Goal: Task Accomplishment & Management: Manage account settings

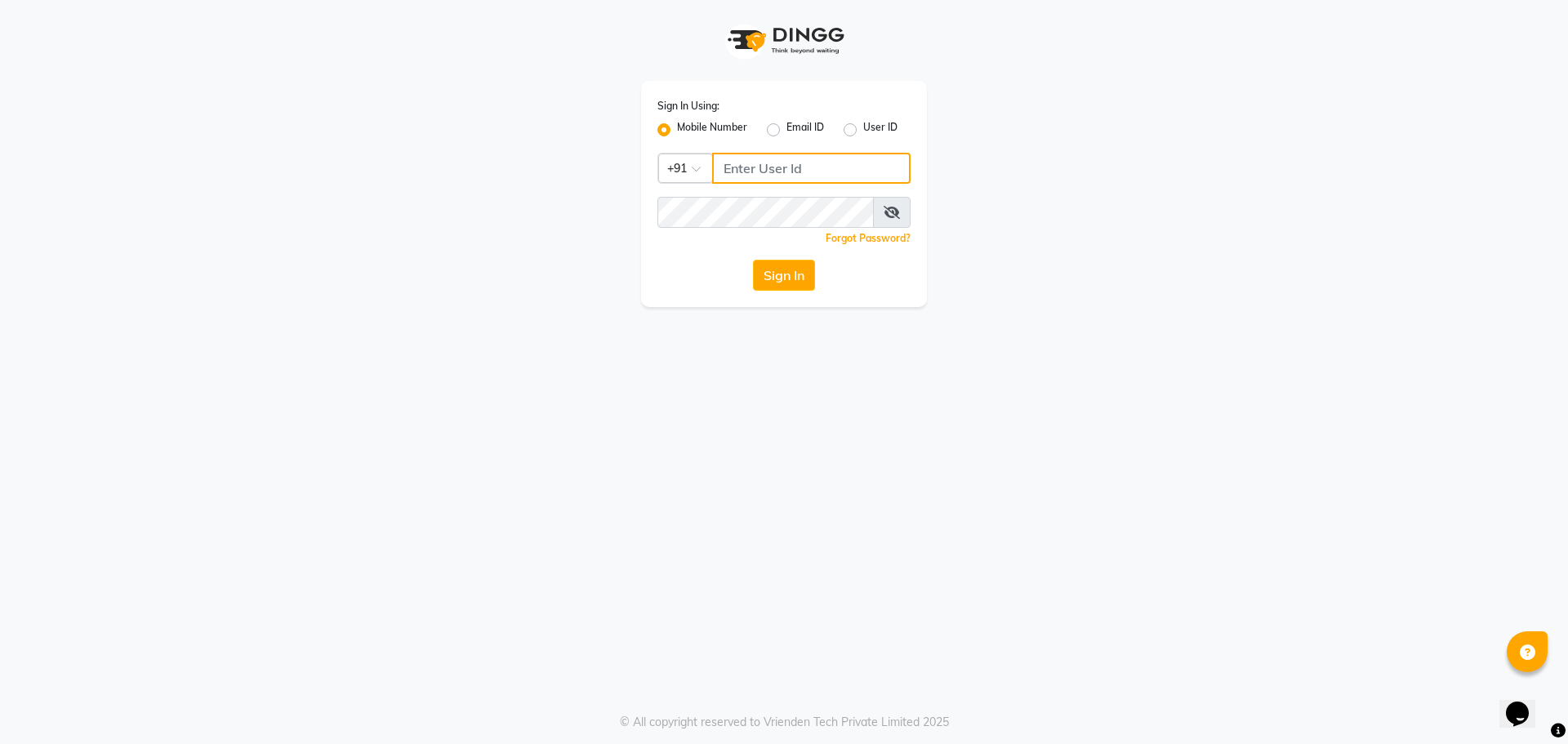
click at [787, 165] on input "Username" at bounding box center [811, 168] width 199 height 31
click at [798, 170] on input "Username" at bounding box center [811, 168] width 199 height 31
click at [820, 172] on input "Username" at bounding box center [811, 168] width 199 height 31
type input "7032263791"
click at [806, 277] on button "Sign In" at bounding box center [783, 275] width 62 height 31
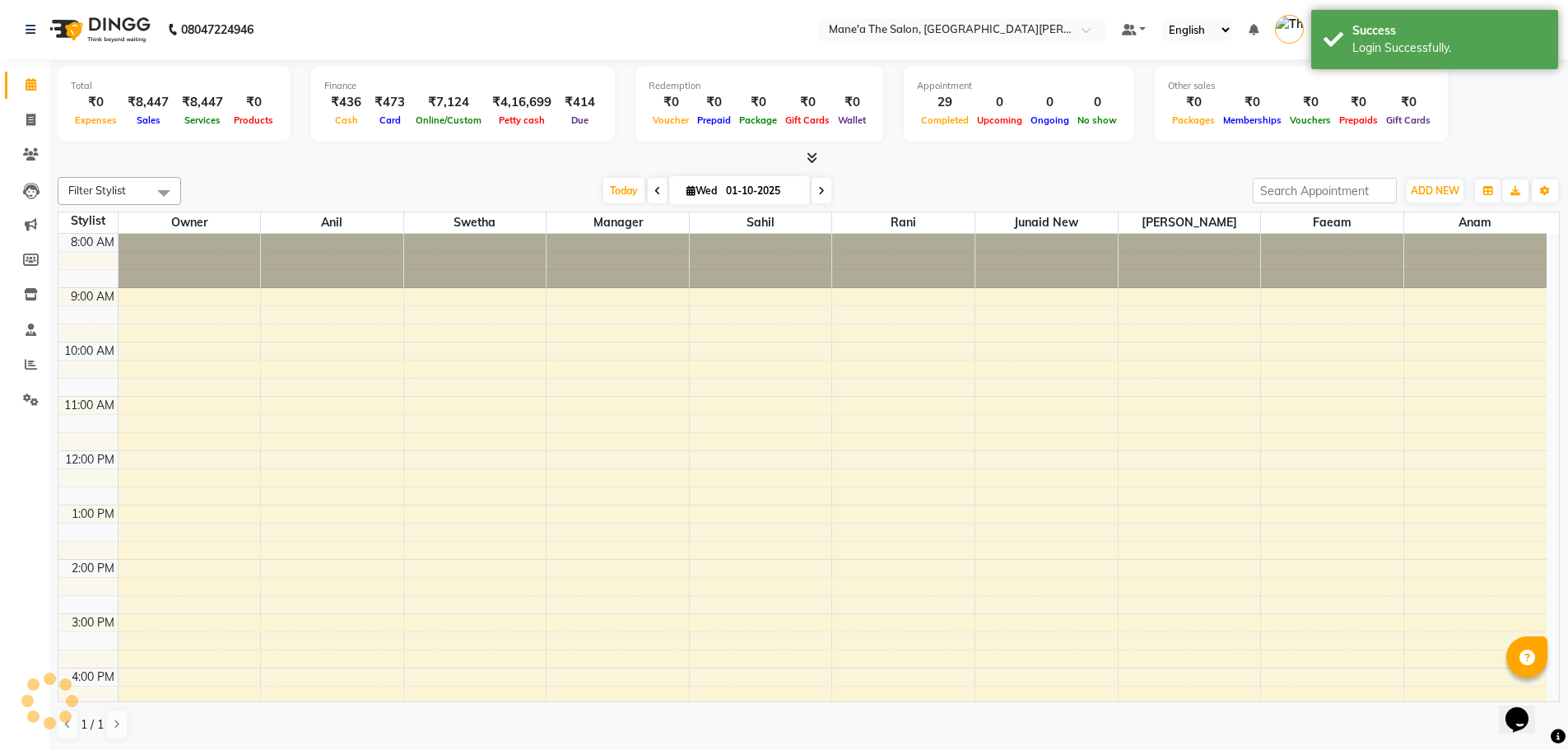
scroll to position [207, 0]
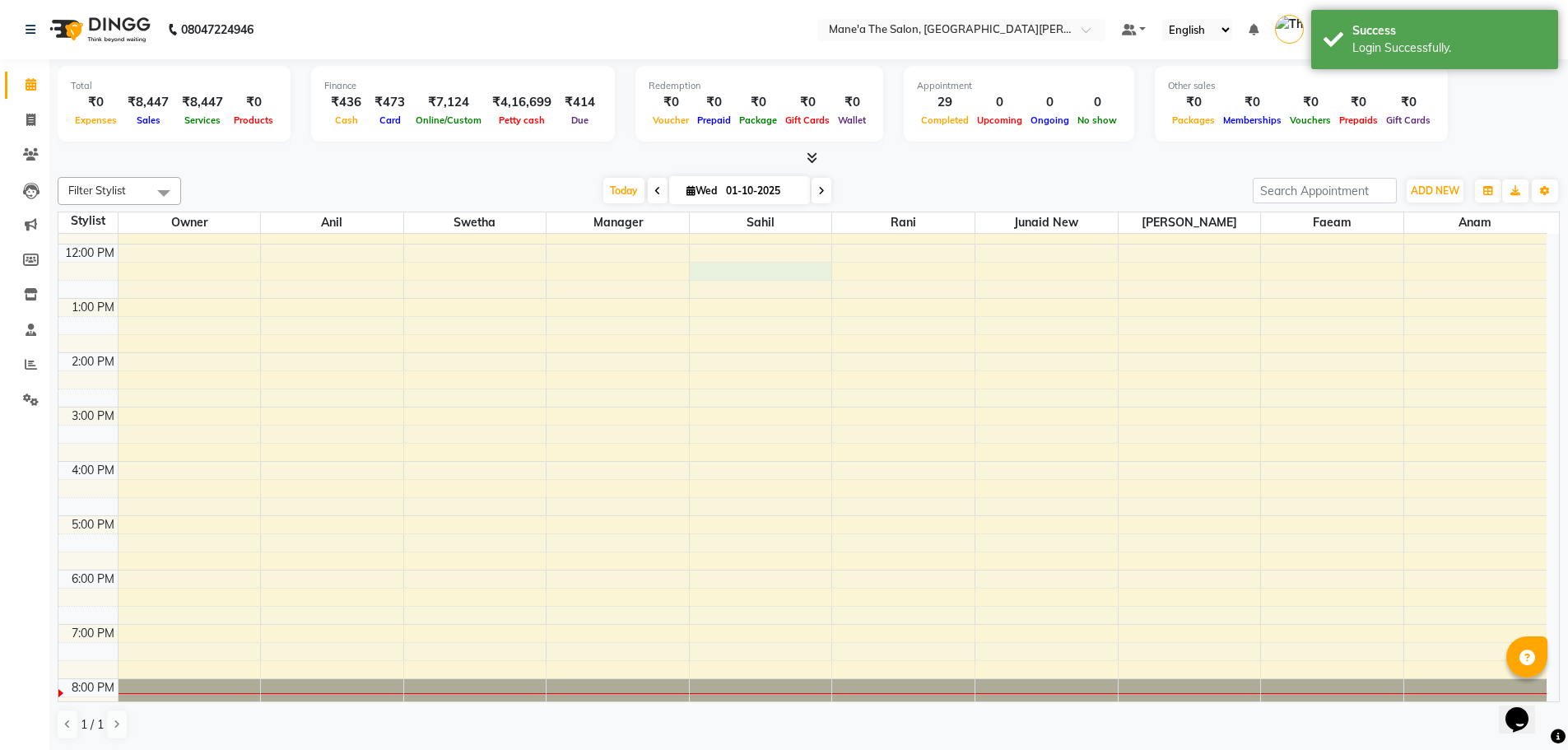
click at [831, 280] on div "8:00 AM 9:00 AM 10:00 AM 11:00 AM 12:00 PM 1:00 PM 2:00 PM 3:00 PM 4:00 PM 5:00…" at bounding box center [802, 380] width 1488 height 706
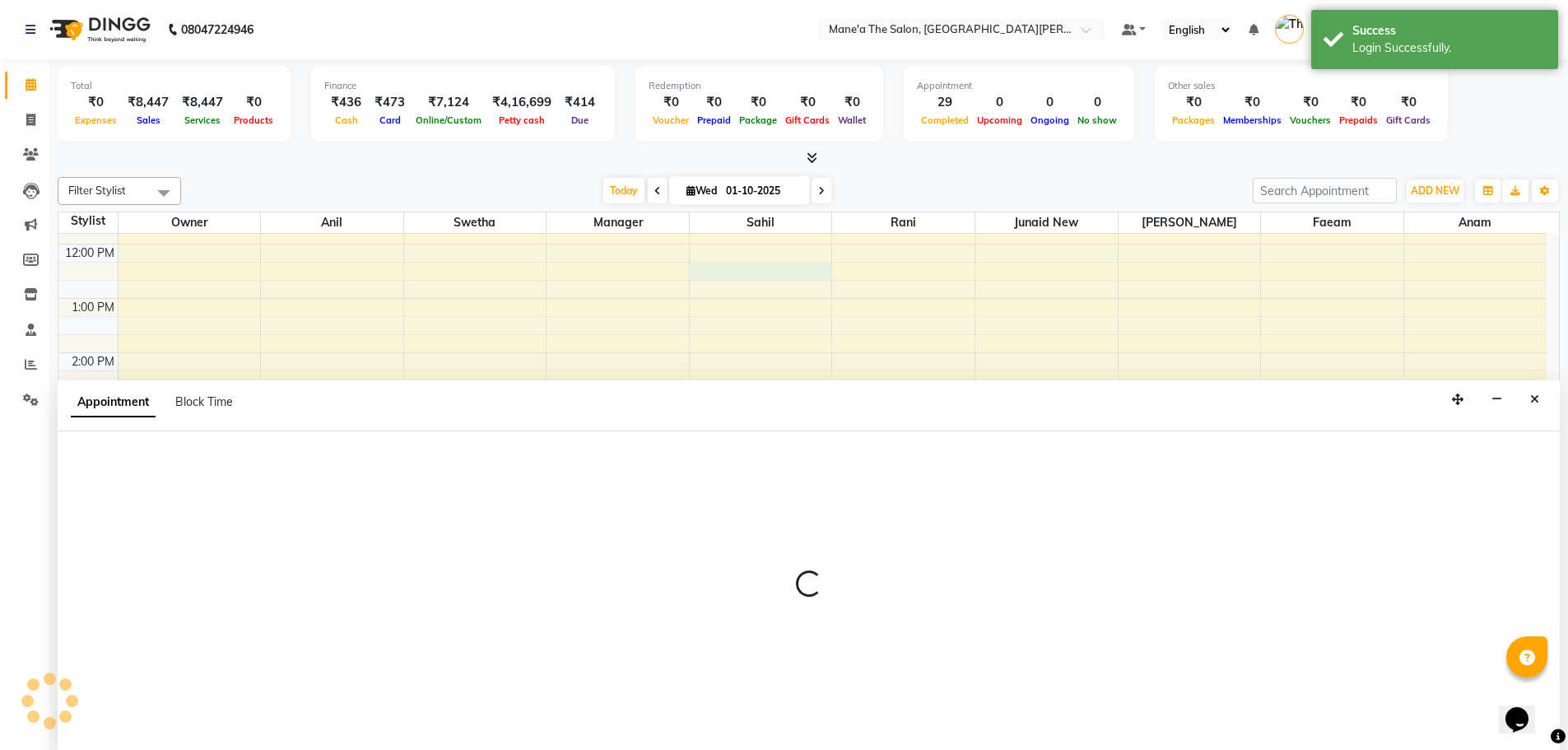
scroll to position [1, 0]
select select "82059"
select select "735"
select select "tentative"
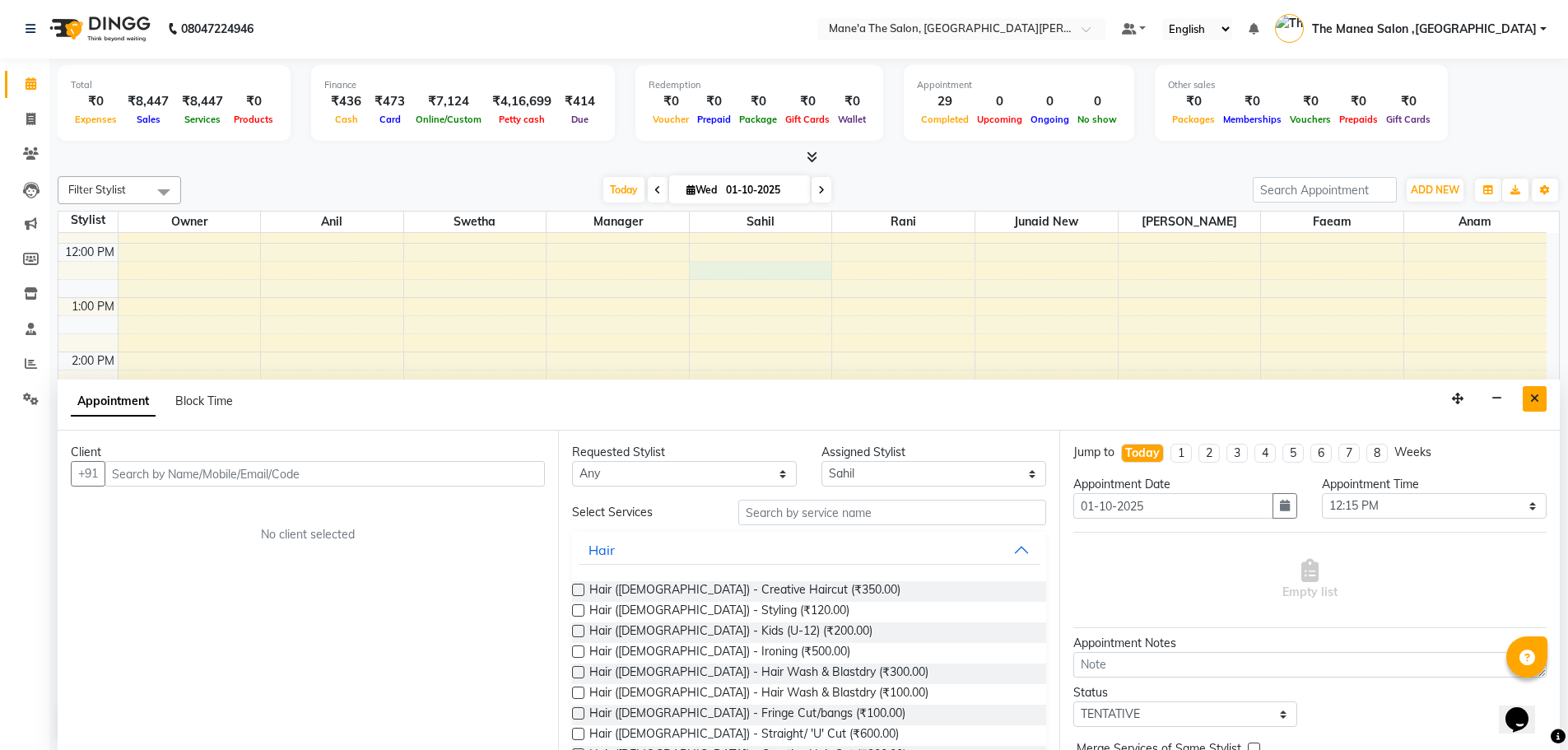
click at [1528, 399] on button "Close" at bounding box center [1535, 399] width 24 height 26
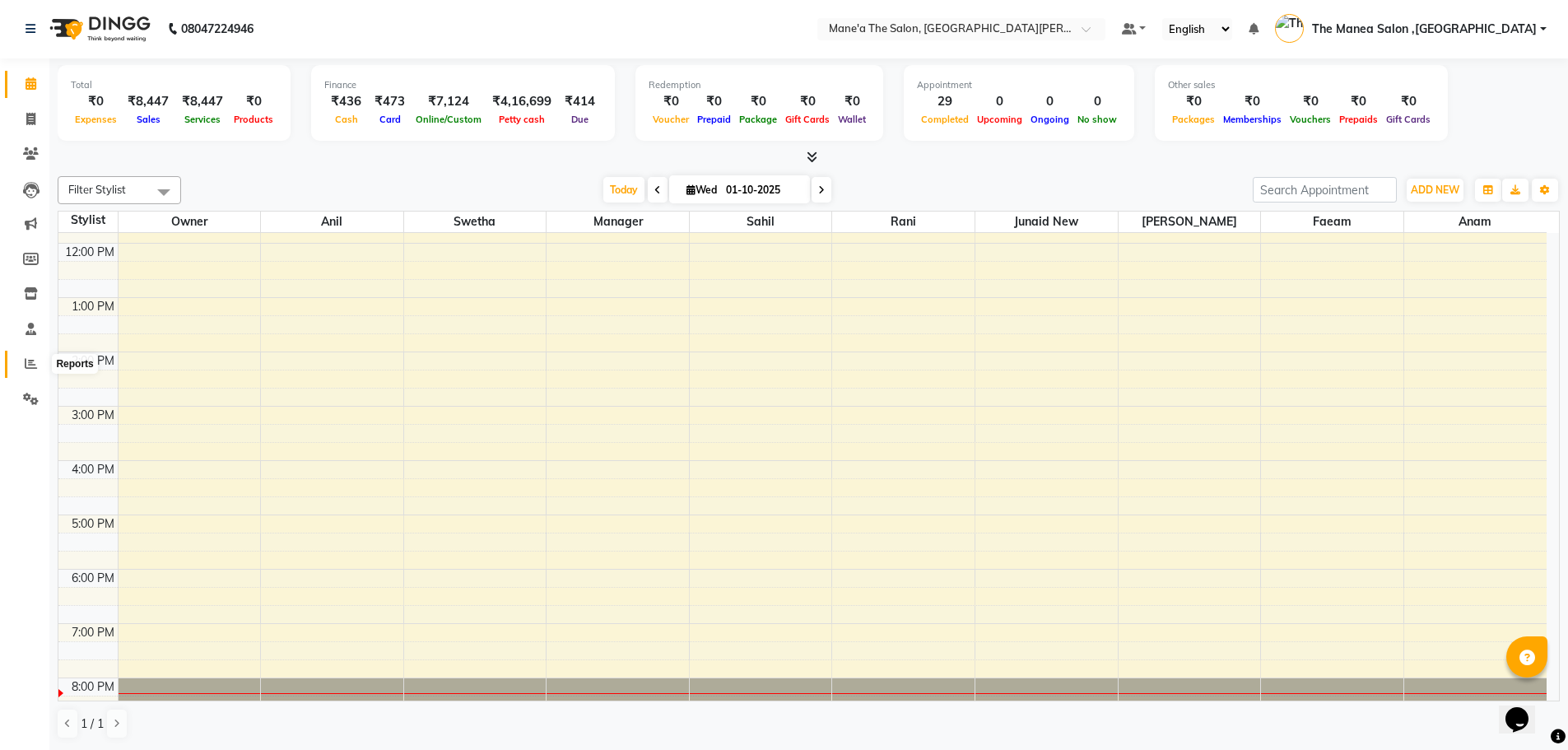
click at [40, 357] on span at bounding box center [31, 364] width 29 height 19
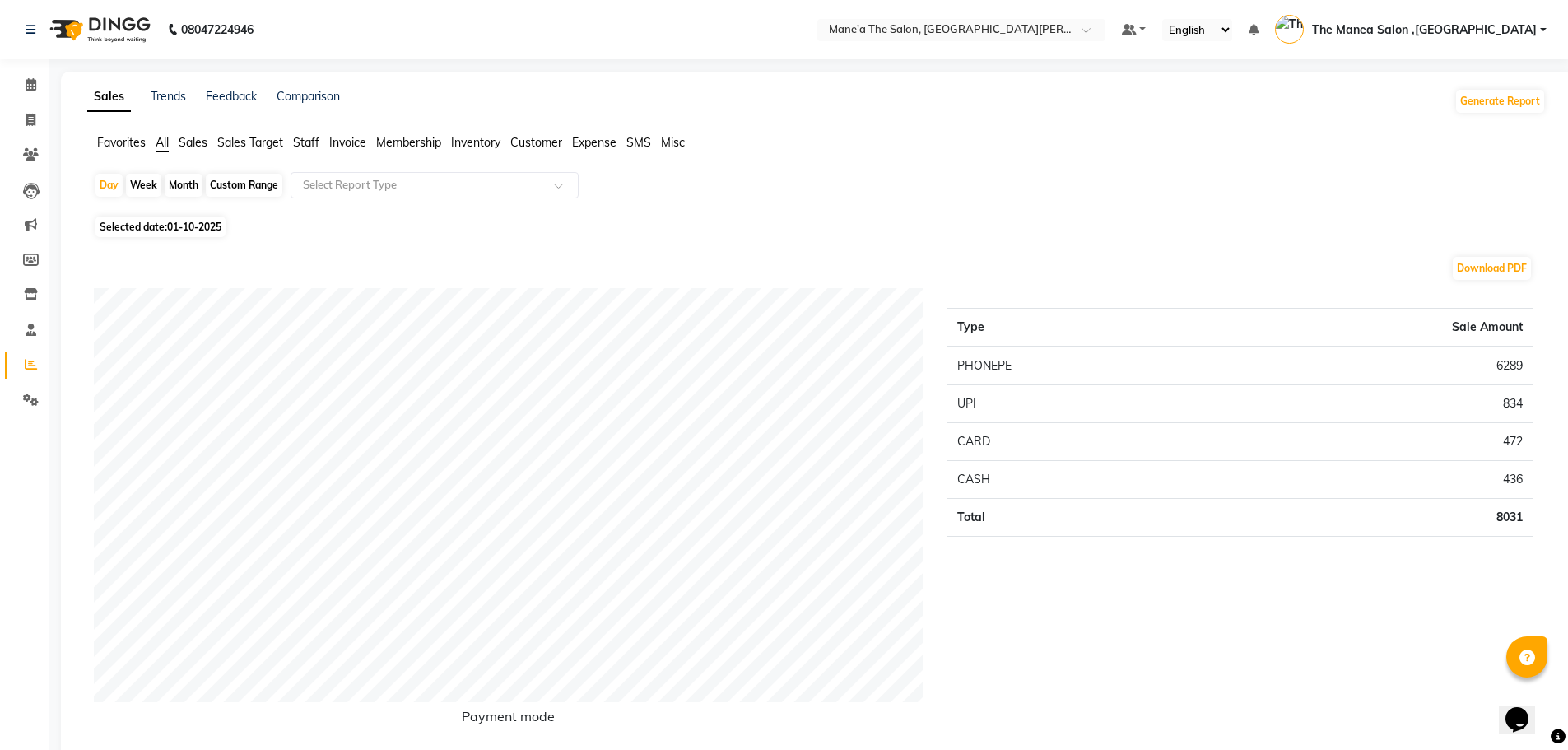
drag, startPoint x: 556, startPoint y: 11, endPoint x: 857, endPoint y: 188, distance: 349.2
click at [857, 188] on div "Day Week Month Custom Range Select Report Type" at bounding box center [817, 192] width 1446 height 39
click at [33, 362] on icon at bounding box center [31, 364] width 12 height 12
click at [31, 331] on icon at bounding box center [31, 329] width 11 height 12
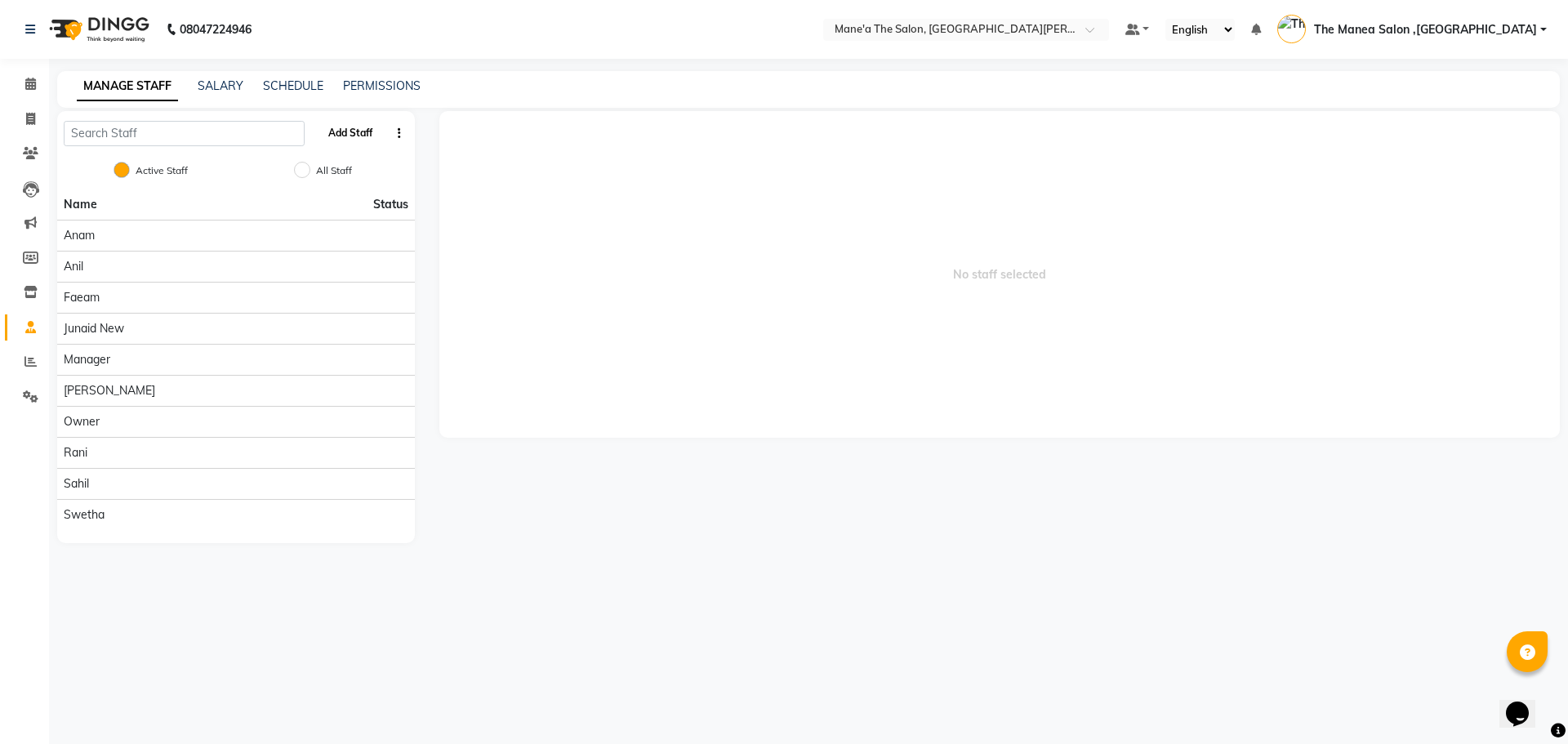
click at [362, 137] on button "Add Staff" at bounding box center [350, 132] width 57 height 28
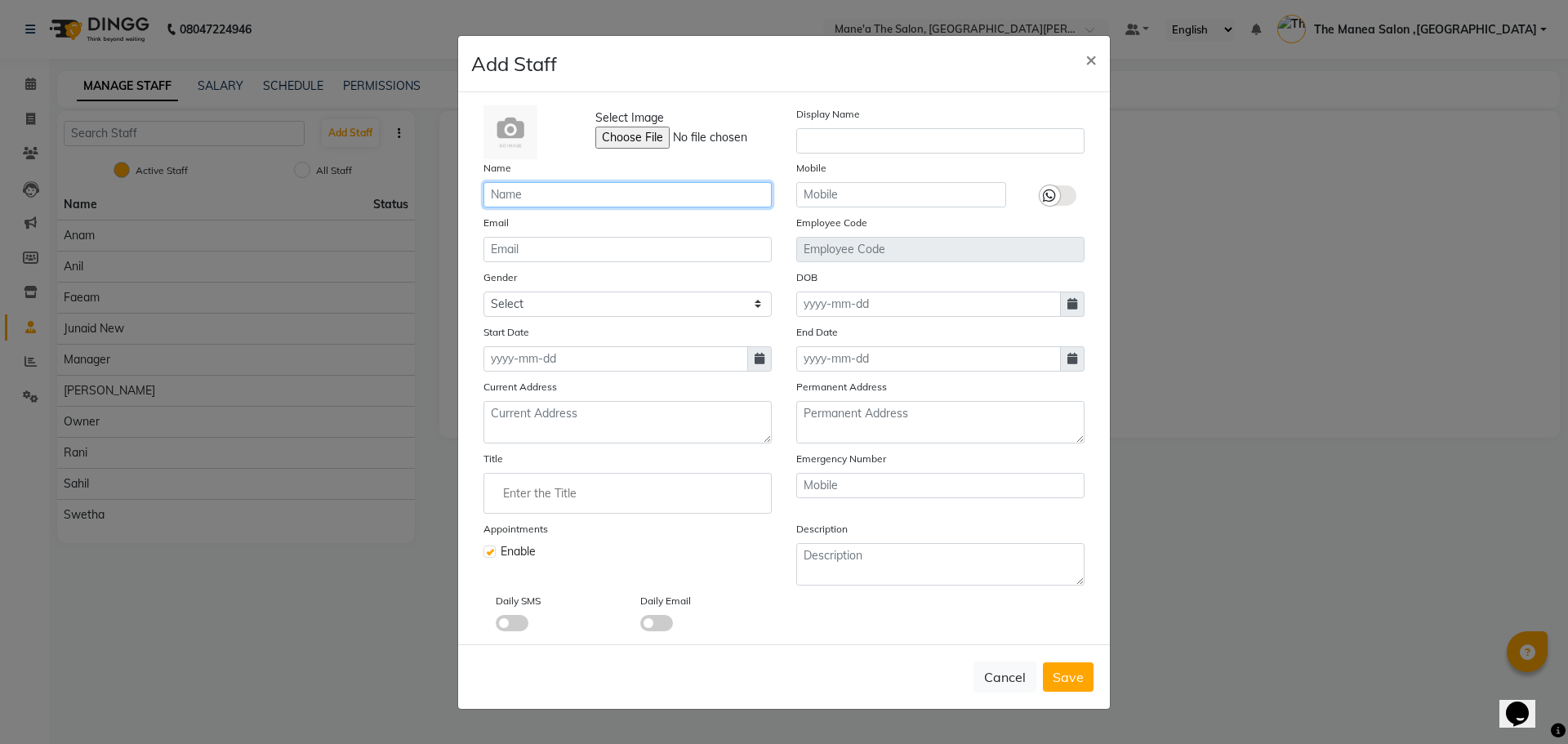
click at [611, 199] on input "text" at bounding box center [628, 195] width 288 height 25
type input "[PERSON_NAME]"
click at [764, 357] on icon at bounding box center [759, 358] width 10 height 11
select select "10"
select select "2025"
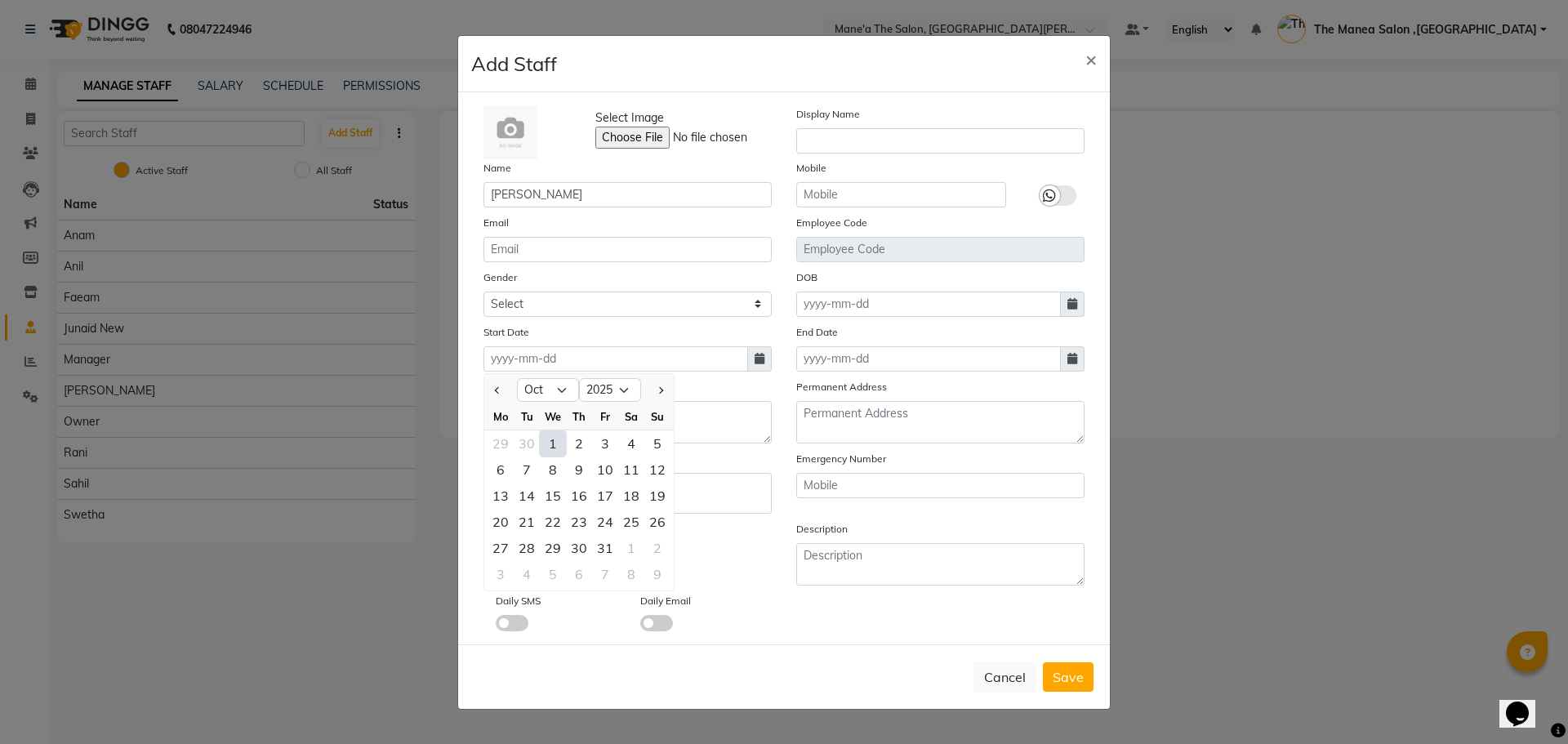
click at [552, 443] on div "1" at bounding box center [552, 443] width 26 height 26
type input "01-10-2025"
click at [1067, 682] on span "Save" at bounding box center [1067, 676] width 31 height 16
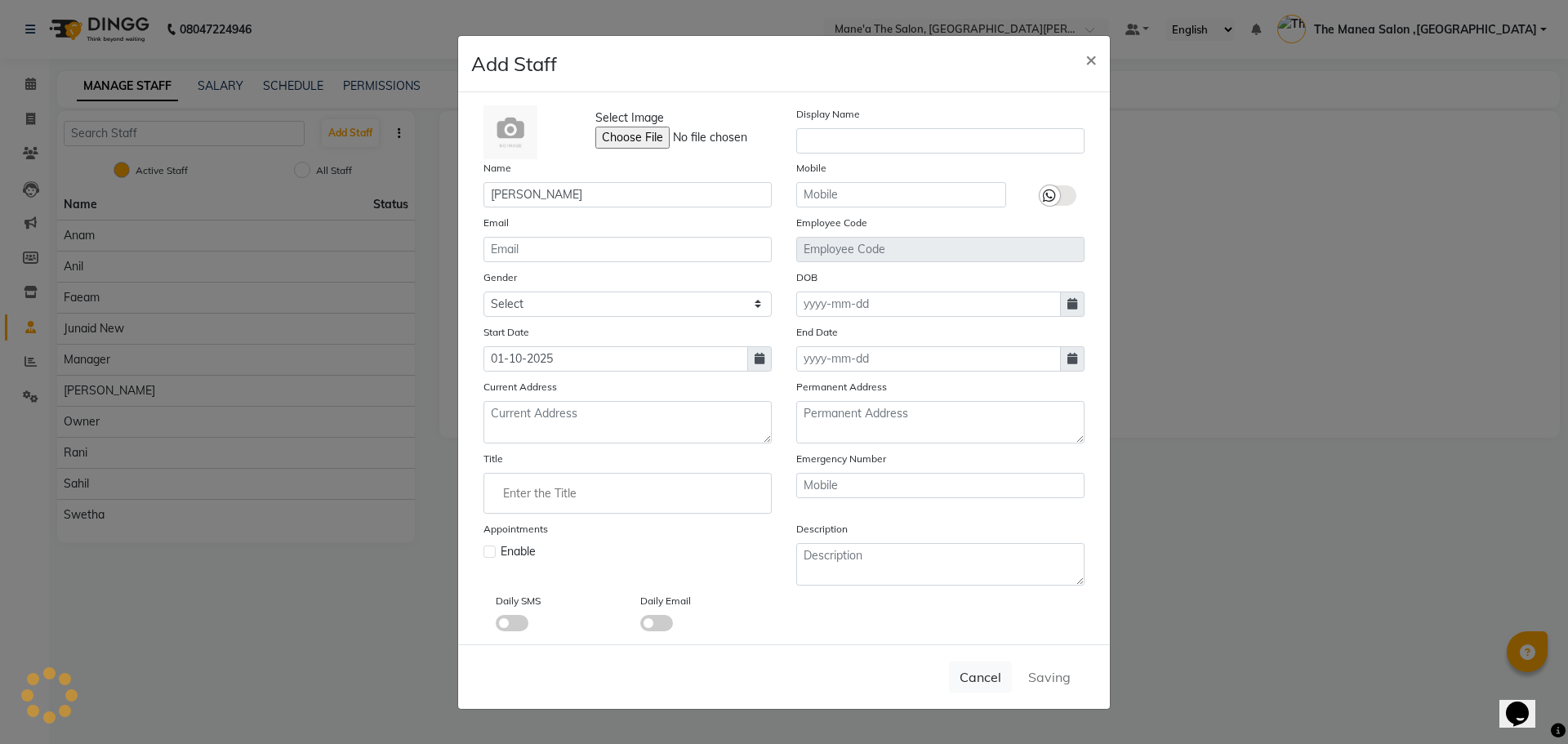
checkbox input "false"
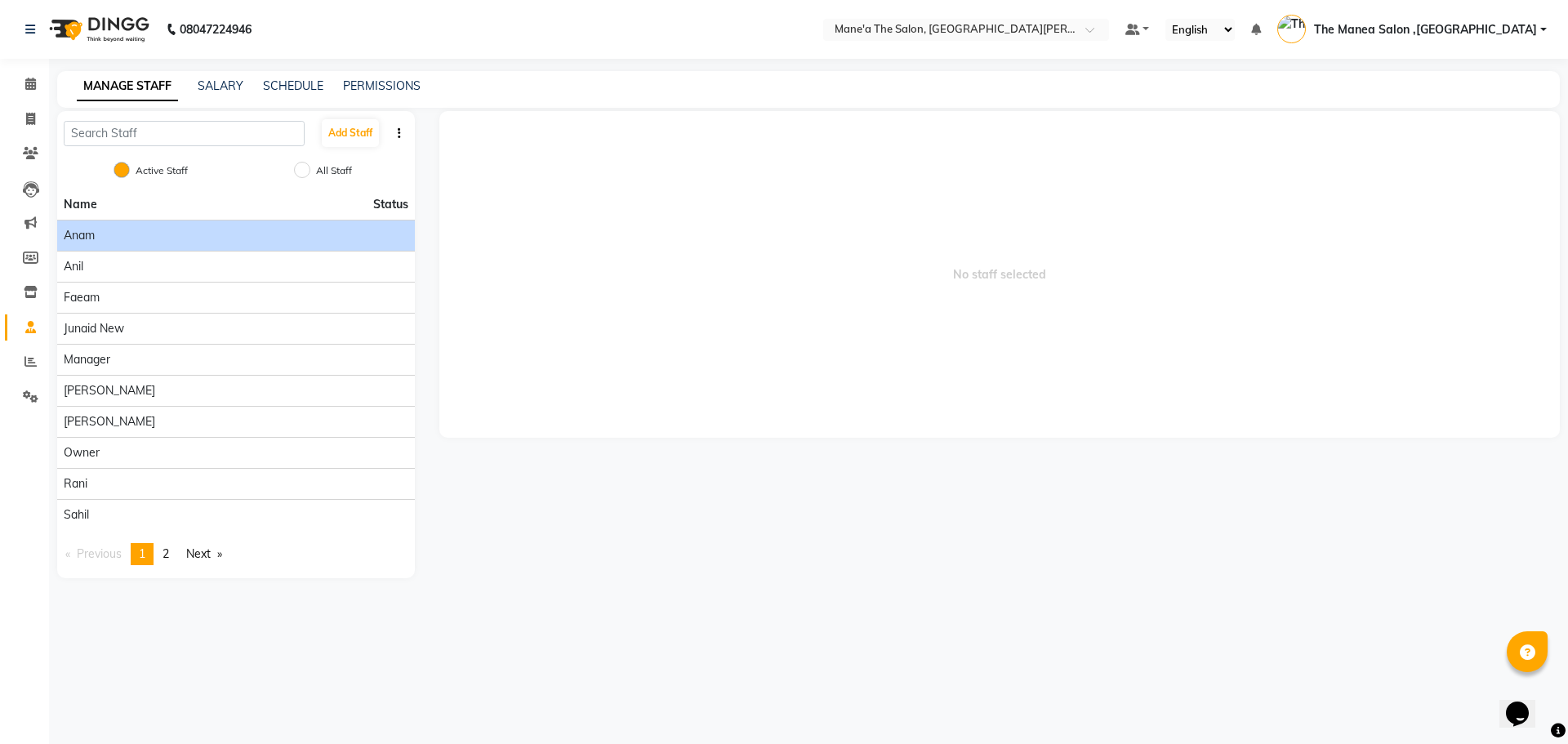
click at [87, 244] on li "Anam" at bounding box center [235, 235] width 357 height 31
click at [226, 238] on div "Anam" at bounding box center [236, 236] width 344 height 17
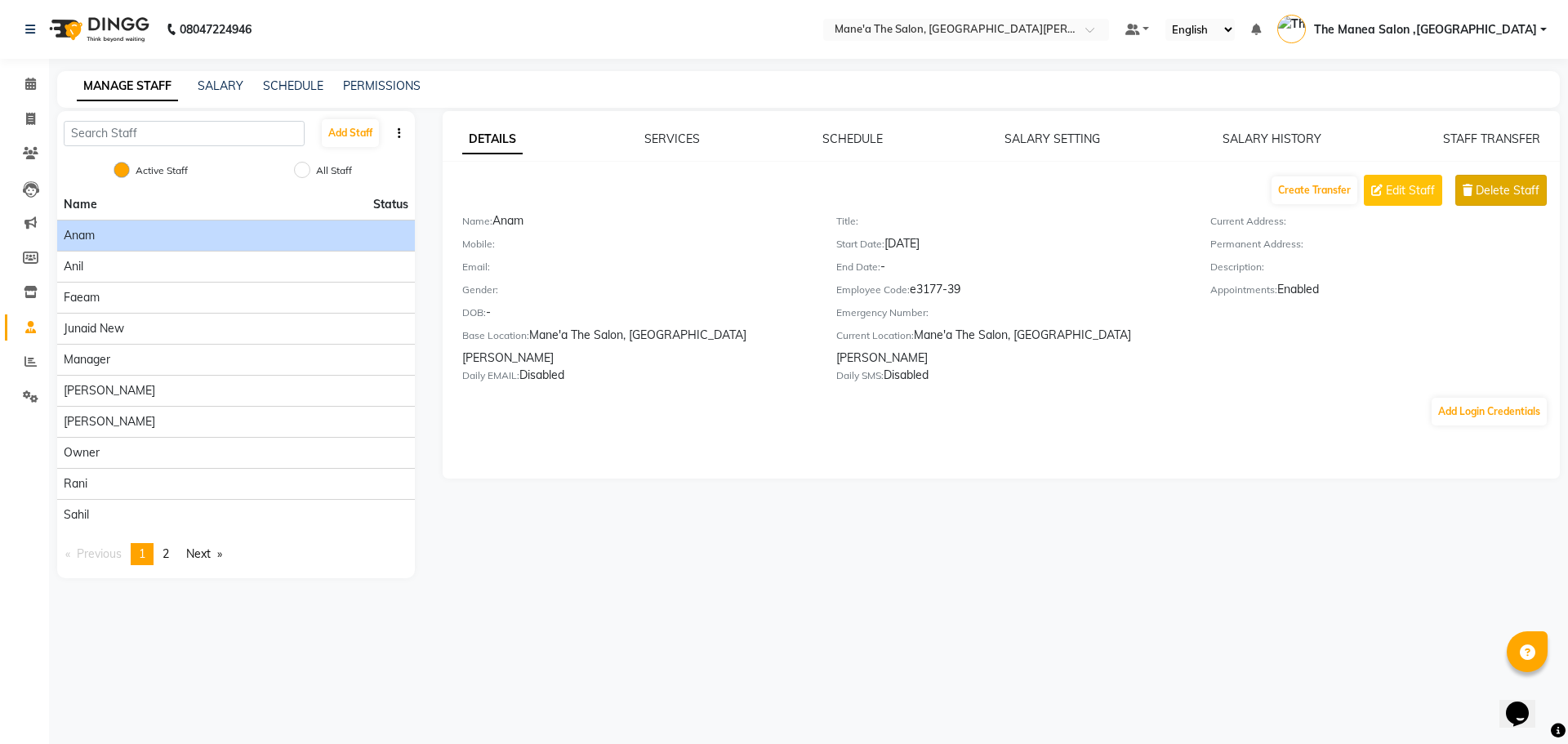
click at [1521, 189] on span "Delete Staff" at bounding box center [1507, 191] width 64 height 17
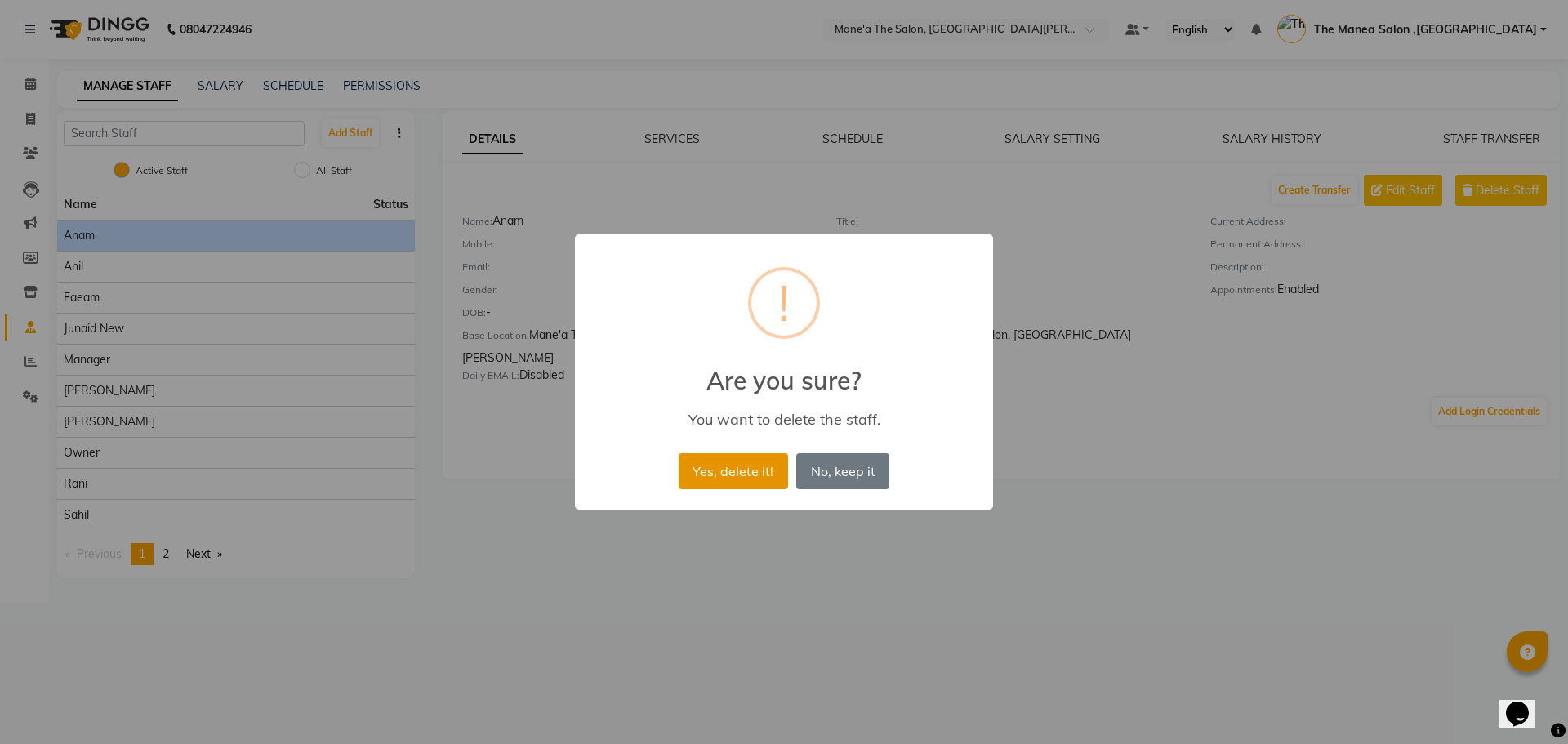
click at [759, 479] on button "Yes, delete it!" at bounding box center [733, 471] width 109 height 36
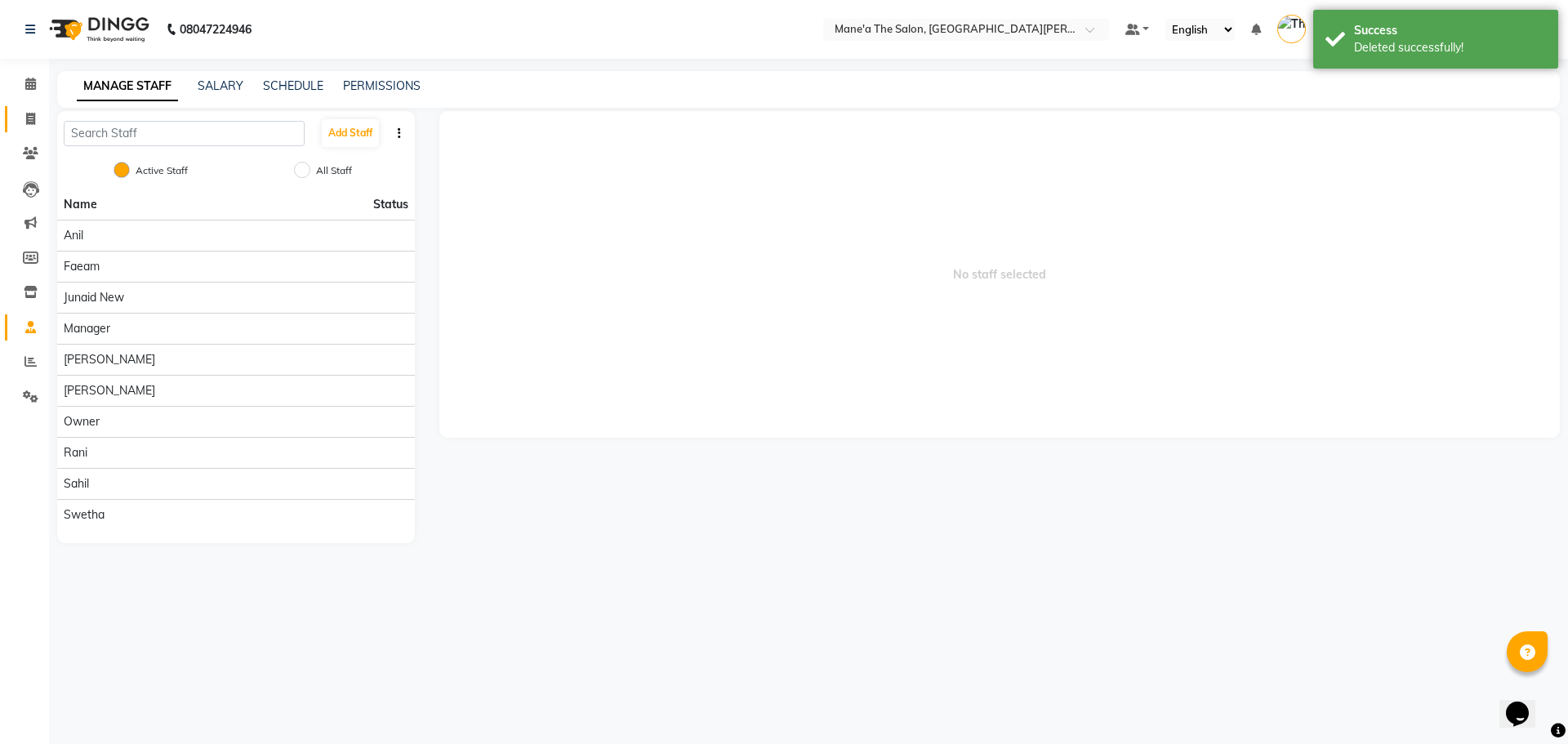
click at [32, 129] on link "Invoice" at bounding box center [25, 120] width 39 height 27
select select "7205"
select select "service"
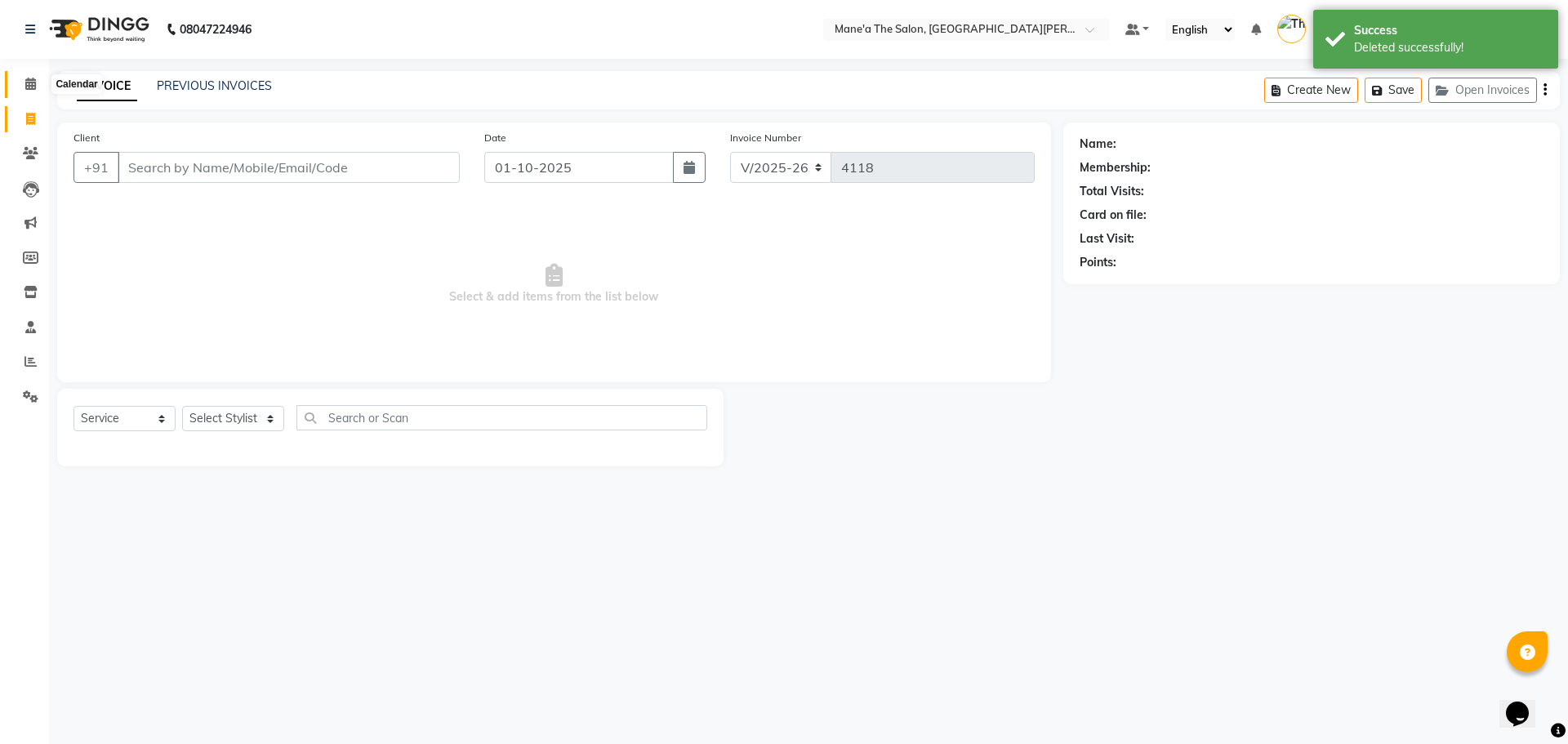
click at [35, 79] on icon at bounding box center [31, 83] width 11 height 12
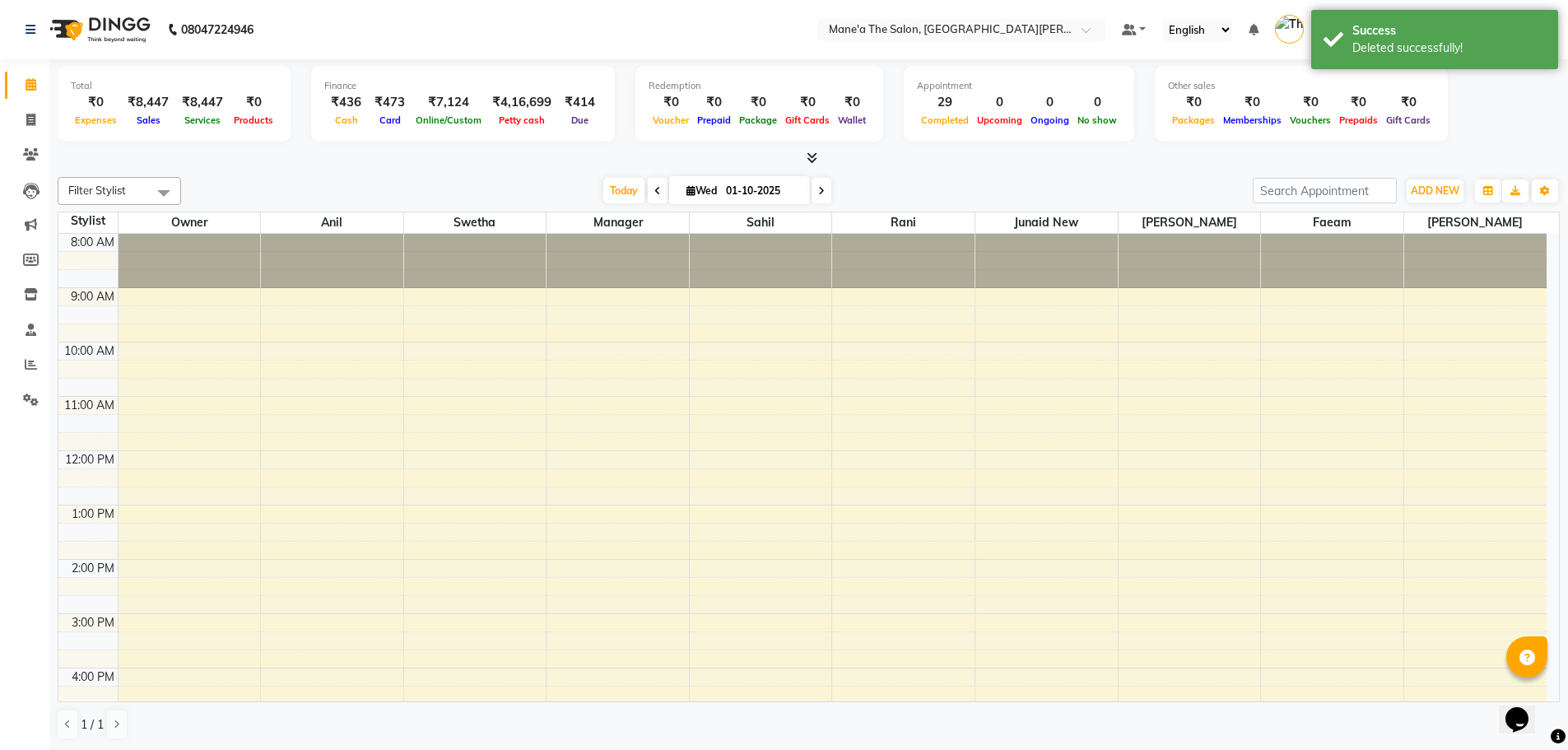
click at [798, 162] on div at bounding box center [808, 158] width 1502 height 17
click at [813, 157] on icon at bounding box center [812, 157] width 11 height 12
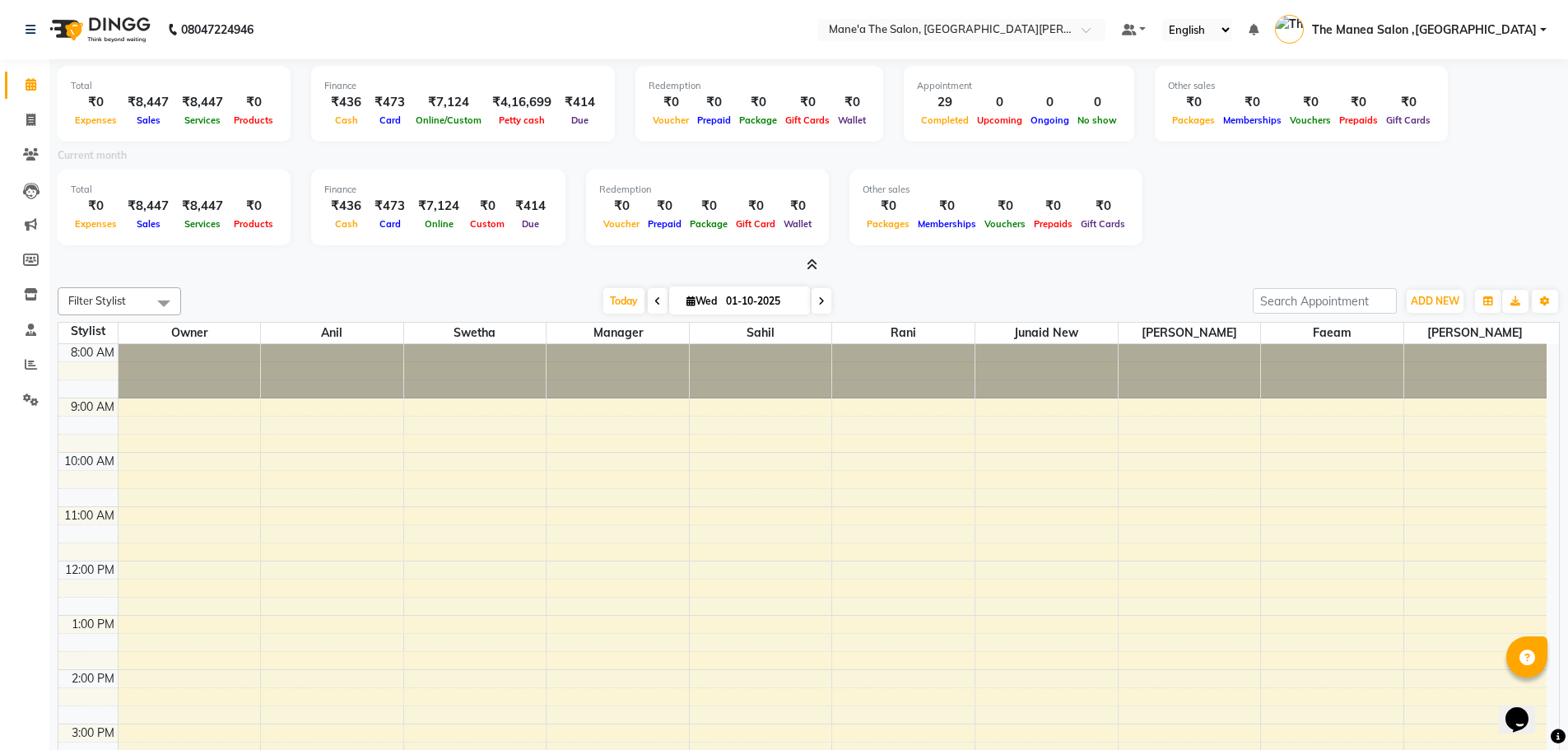
click at [807, 268] on icon at bounding box center [812, 264] width 11 height 12
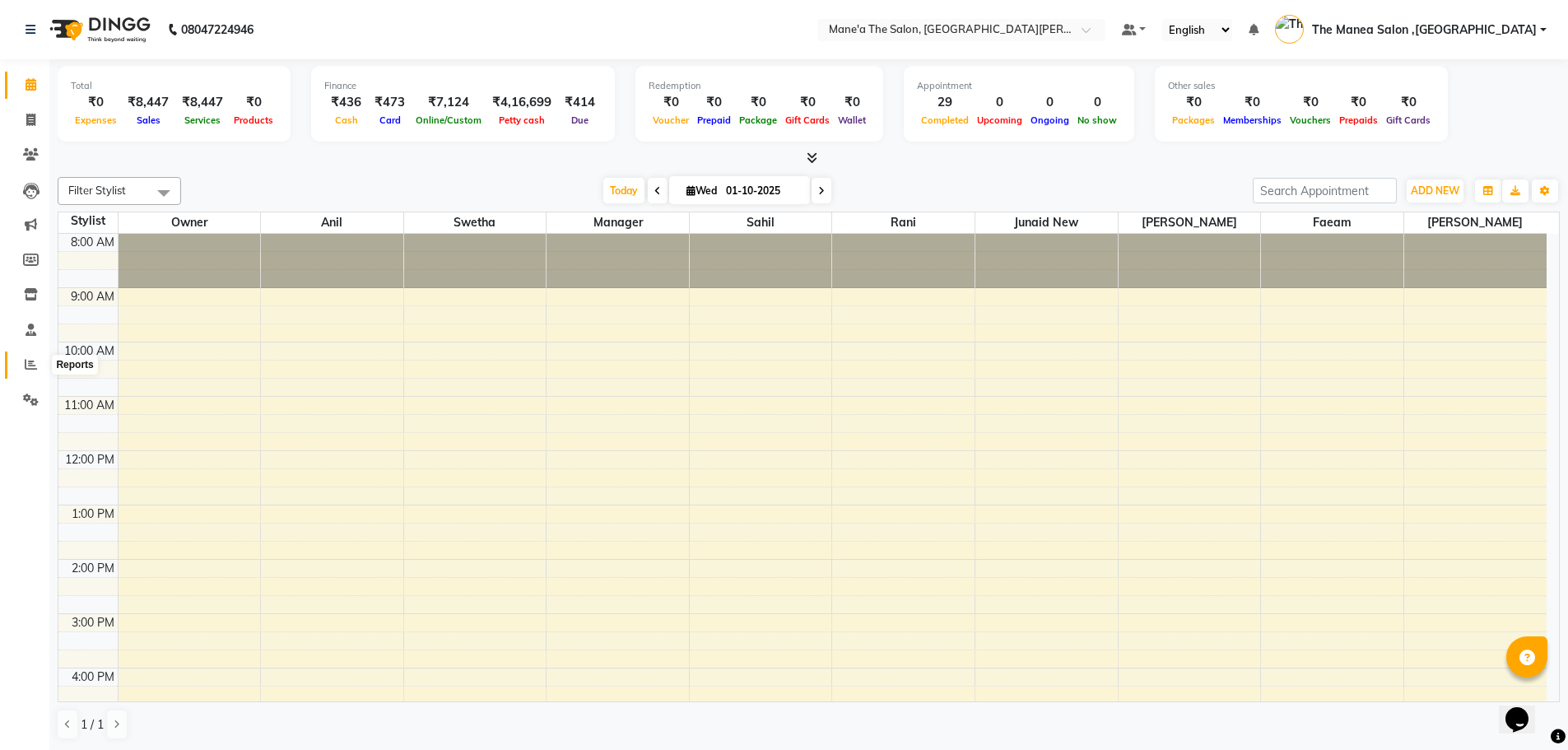
click at [33, 362] on icon at bounding box center [31, 364] width 12 height 12
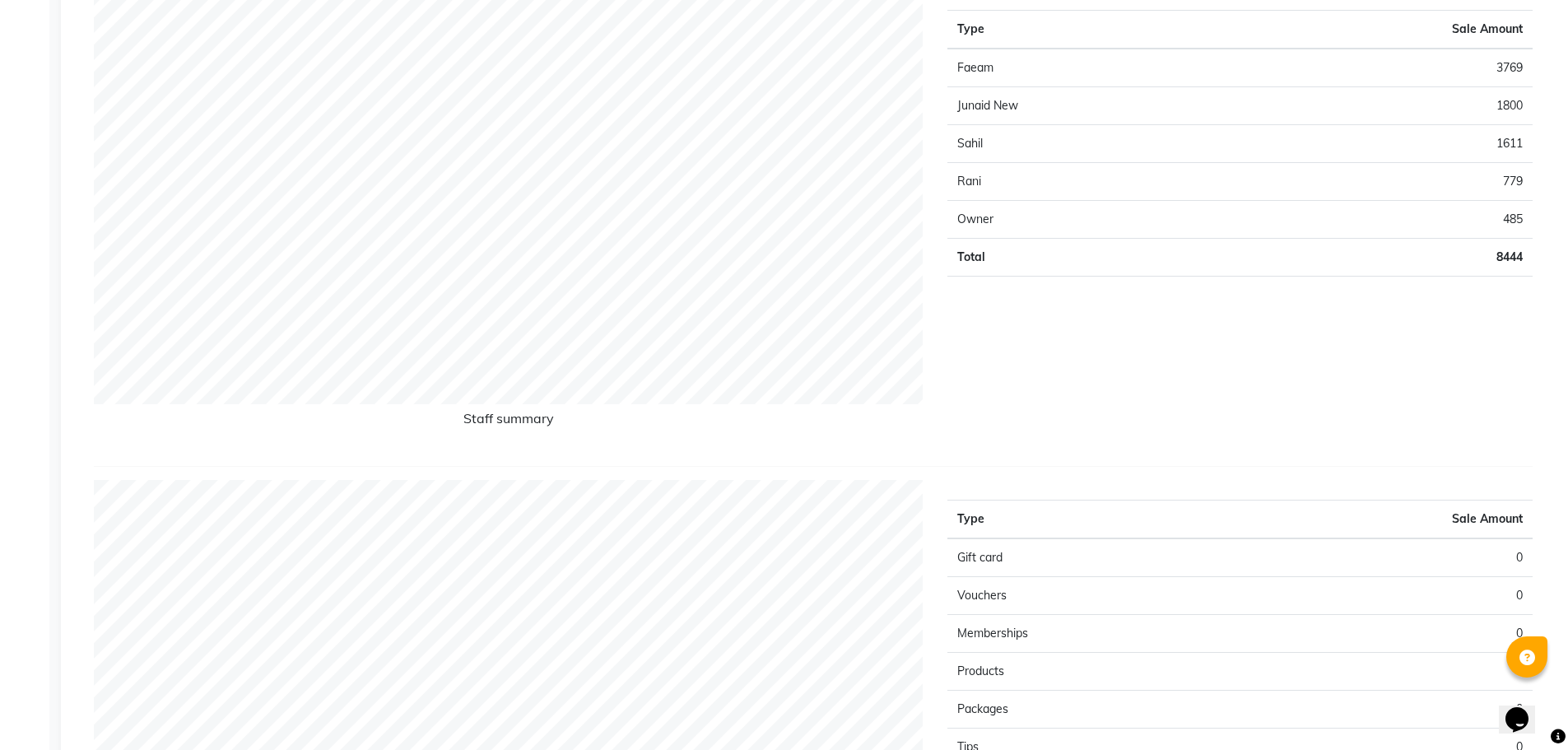
scroll to position [707, 0]
